Goal: Find specific page/section: Find specific page/section

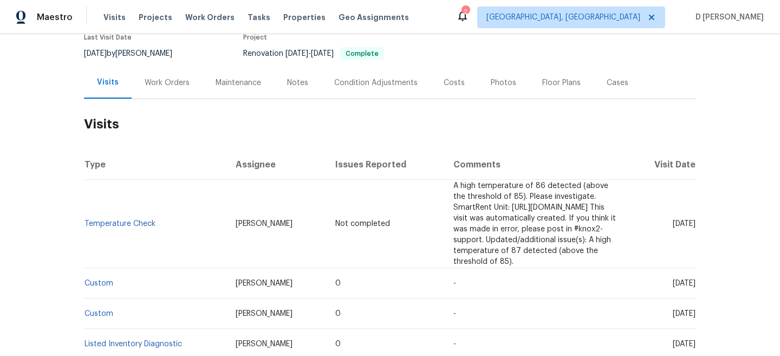
scroll to position [99, 0]
click at [164, 85] on div "Work Orders" at bounding box center [167, 81] width 45 height 11
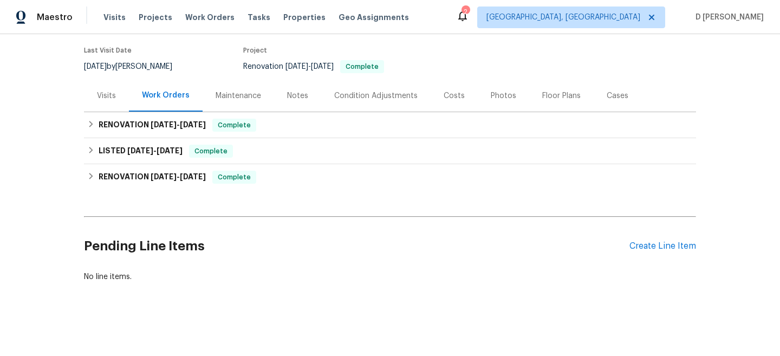
click at [100, 96] on div "Visits" at bounding box center [106, 96] width 19 height 11
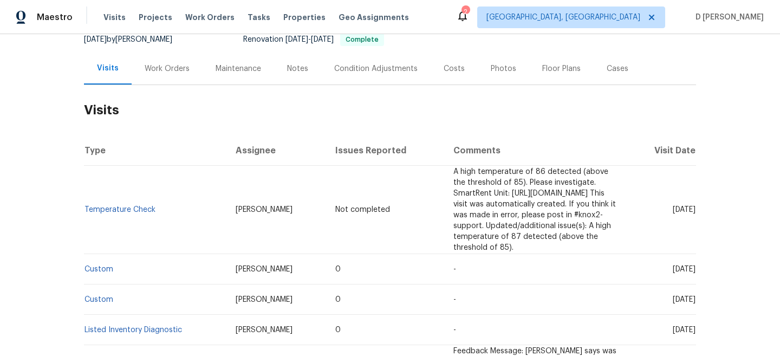
scroll to position [113, 0]
drag, startPoint x: 205, startPoint y: 202, endPoint x: 296, endPoint y: 202, distance: 91.1
click at [296, 202] on tr "Temperature Check Peter Boucher Not completed A high temperature of 86 detected…" at bounding box center [390, 209] width 612 height 88
copy tr "Peter Boucher N"
click at [271, 209] on td "Peter Boucher" at bounding box center [277, 209] width 100 height 88
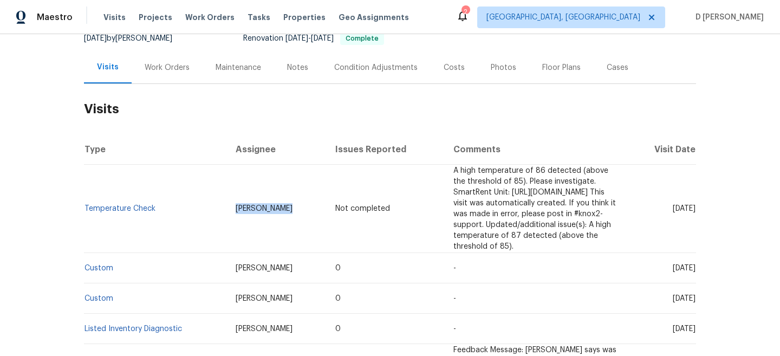
drag, startPoint x: 207, startPoint y: 202, endPoint x: 263, endPoint y: 202, distance: 56.9
click at [263, 202] on td "Peter Boucher" at bounding box center [277, 209] width 100 height 88
copy span "Peter Boucher"
drag, startPoint x: 653, startPoint y: 202, endPoint x: 676, endPoint y: 202, distance: 23.3
click at [676, 205] on span "Sun, Sep 21 2025" at bounding box center [684, 209] width 23 height 8
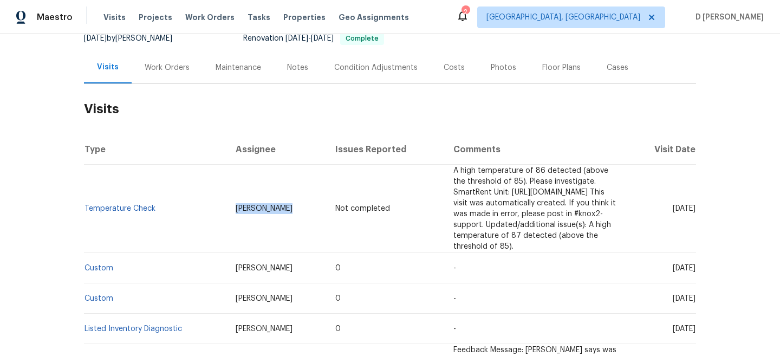
copy span "Sep 21"
drag, startPoint x: 162, startPoint y: 203, endPoint x: 86, endPoint y: 203, distance: 75.9
click at [86, 203] on td "Temperature Check" at bounding box center [155, 209] width 143 height 88
copy link "Temperature Check"
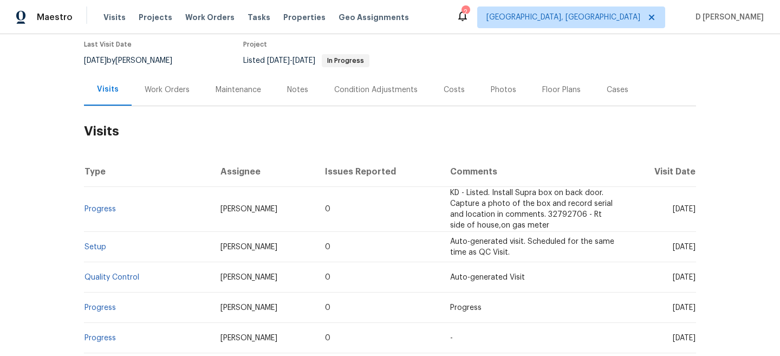
scroll to position [102, 0]
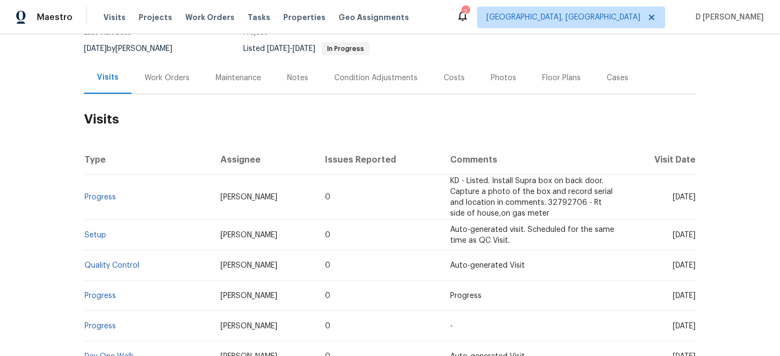
click at [163, 78] on div "Work Orders" at bounding box center [167, 78] width 45 height 11
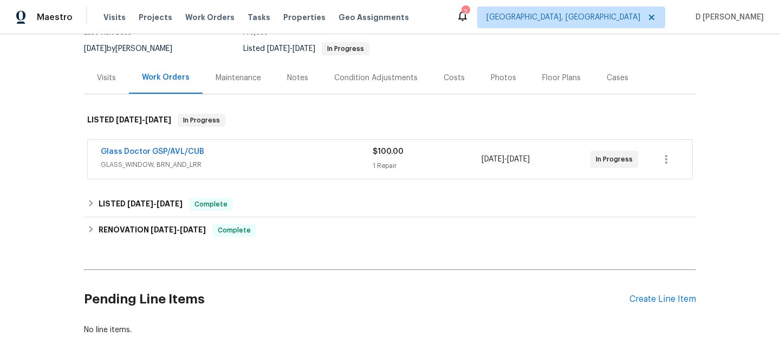
click at [225, 165] on span "GLASS_WINDOW, BRN_AND_LRR" at bounding box center [237, 164] width 272 height 11
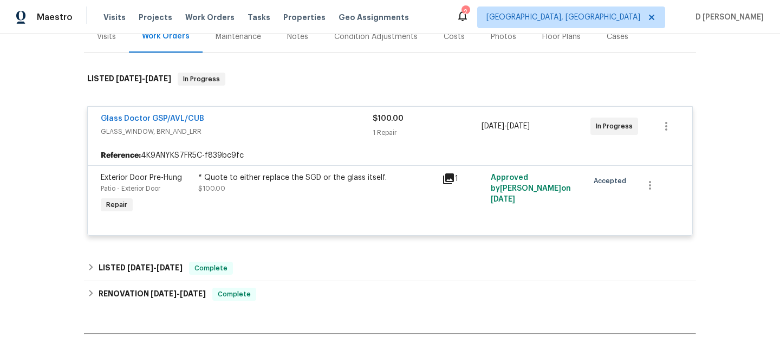
scroll to position [145, 0]
click at [446, 176] on icon at bounding box center [448, 177] width 11 height 11
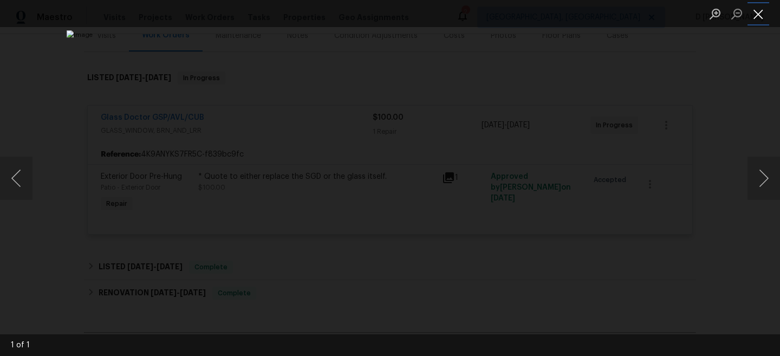
click at [752, 5] on button "Close lightbox" at bounding box center [759, 13] width 22 height 19
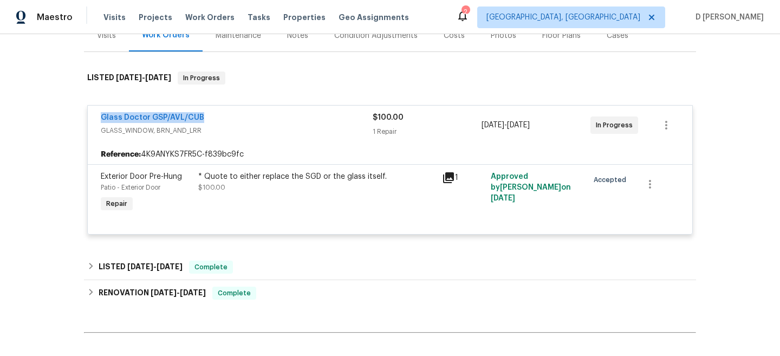
drag, startPoint x: 93, startPoint y: 115, endPoint x: 242, endPoint y: 115, distance: 149.1
click at [242, 115] on div "Glass Doctor GSP/AVL/CUB GLASS_WINDOW, BRN_AND_LRR $100.00 1 Repair [DATE] - [D…" at bounding box center [390, 125] width 605 height 39
copy link "Glass Doctor GSP/AVL/CUB"
